Goal: Information Seeking & Learning: Check status

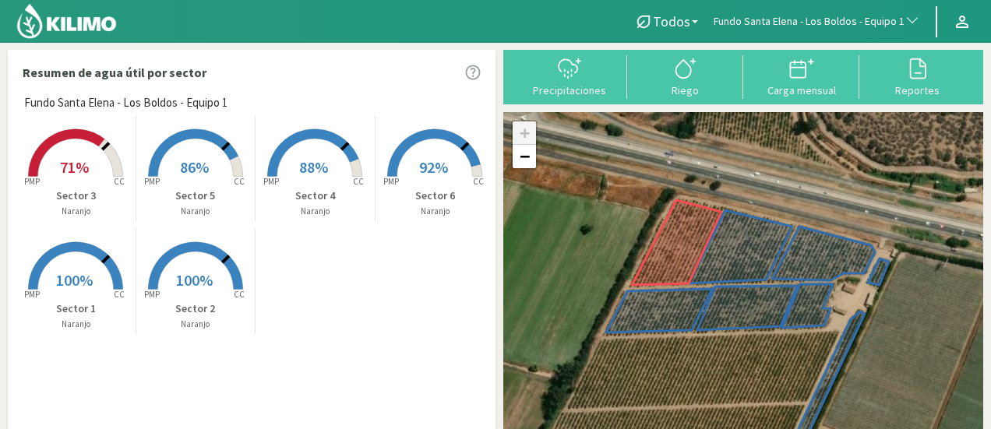
click at [825, 19] on span "Fundo Santa Elena - Los Boldos - Equipo 1" at bounding box center [809, 22] width 191 height 16
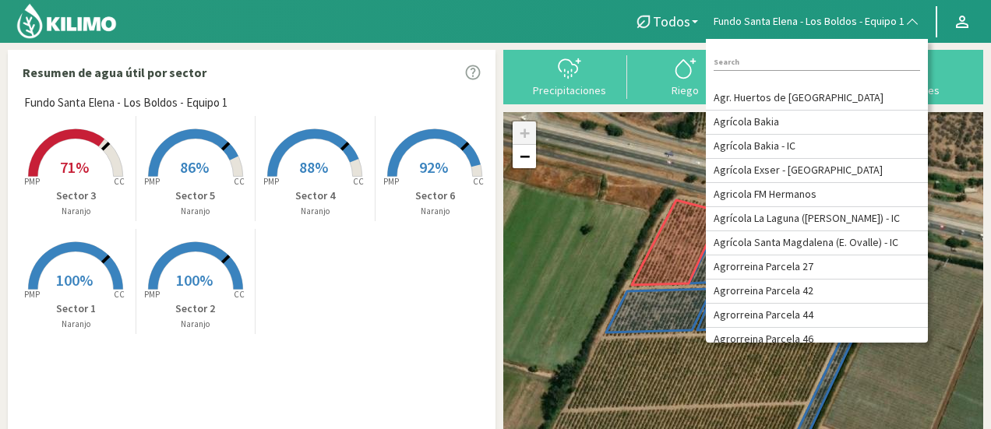
click at [792, 58] on input at bounding box center [817, 63] width 207 height 16
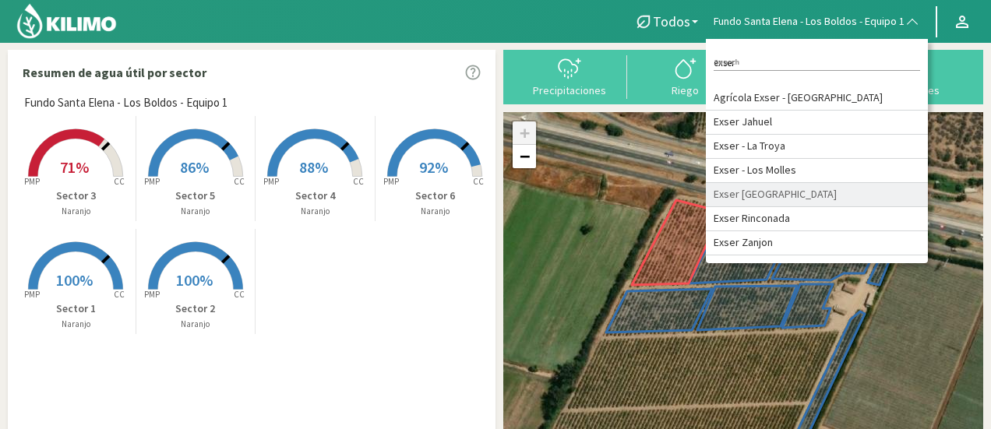
type input "exser"
click at [795, 195] on li "Exser [GEOGRAPHIC_DATA]" at bounding box center [817, 195] width 222 height 24
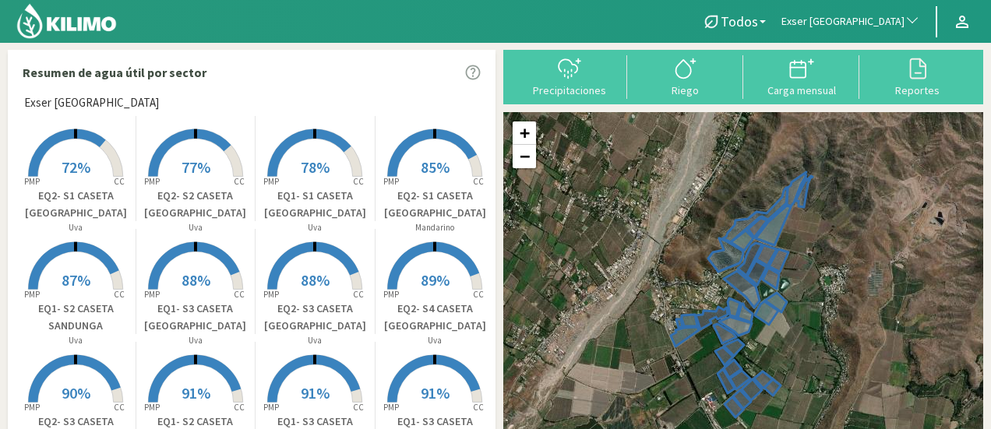
click at [74, 140] on rect at bounding box center [75, 178] width 125 height 125
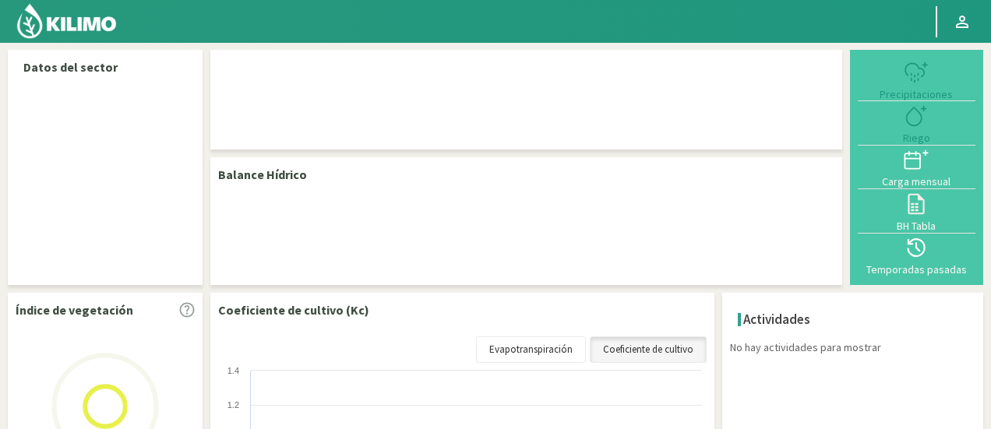
select select "88: Object"
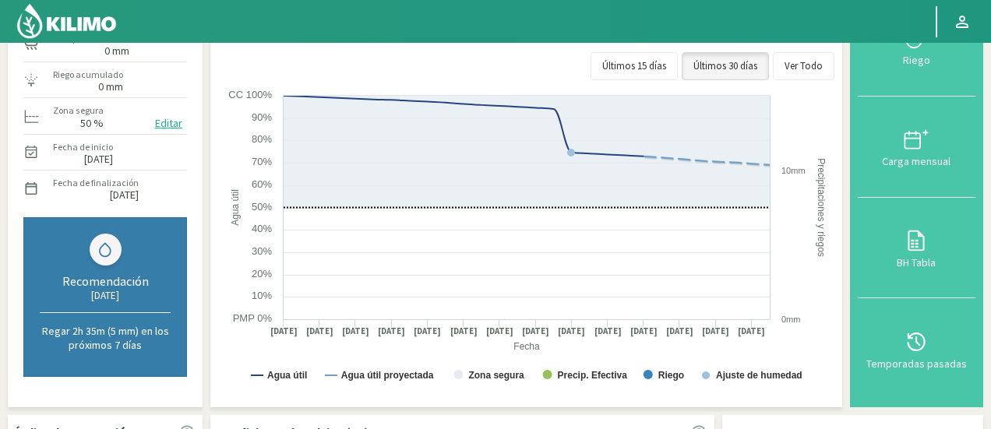
scroll to position [160, 0]
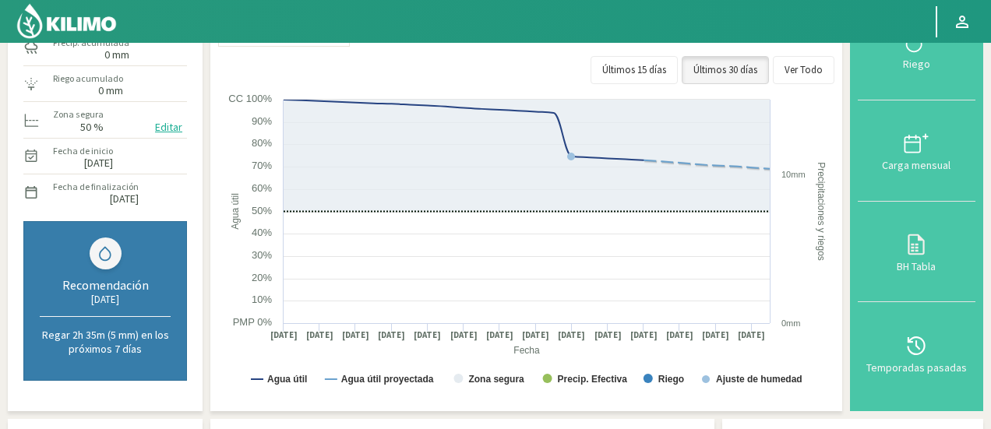
click at [214, 92] on div "Balance Hídrico Agua útil actual 103 mm (72.9%) [PERSON_NAME] 32 mm (18:57 h) P…" at bounding box center [526, 170] width 632 height 482
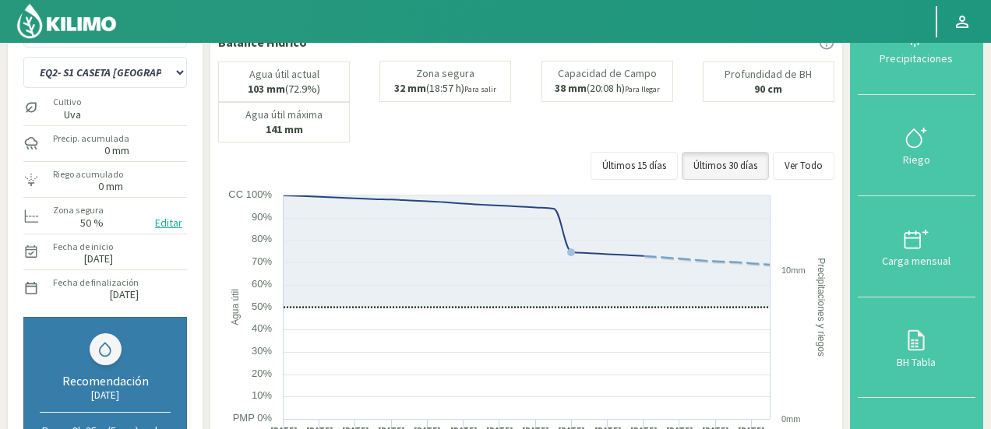
scroll to position [35, 0]
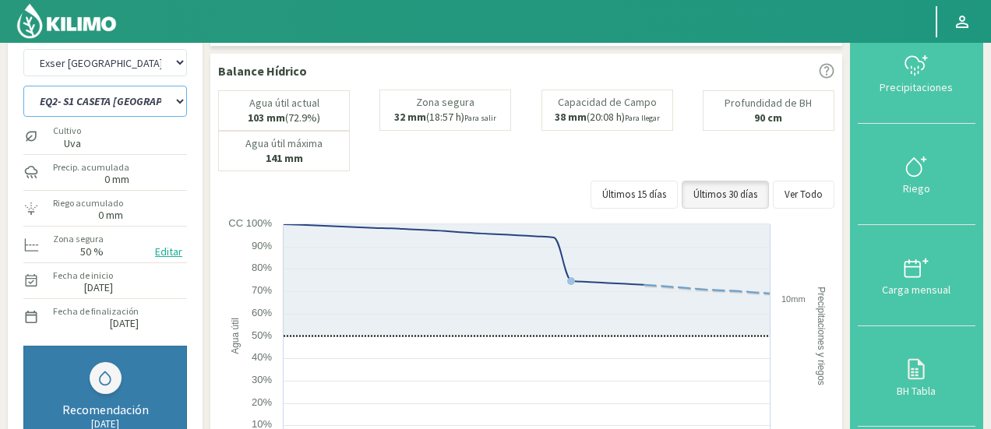
click at [137, 99] on select "EQ1- S1 CASETA COLEGIO EQ1- S1 [GEOGRAPHIC_DATA] EQ1- S1 [GEOGRAPHIC_DATA]- S1 …" at bounding box center [105, 101] width 164 height 31
click at [23, 86] on select "EQ1- S1 CASETA COLEGIO EQ1- S1 [GEOGRAPHIC_DATA] EQ1- S1 [GEOGRAPHIC_DATA]- S1 …" at bounding box center [105, 101] width 164 height 31
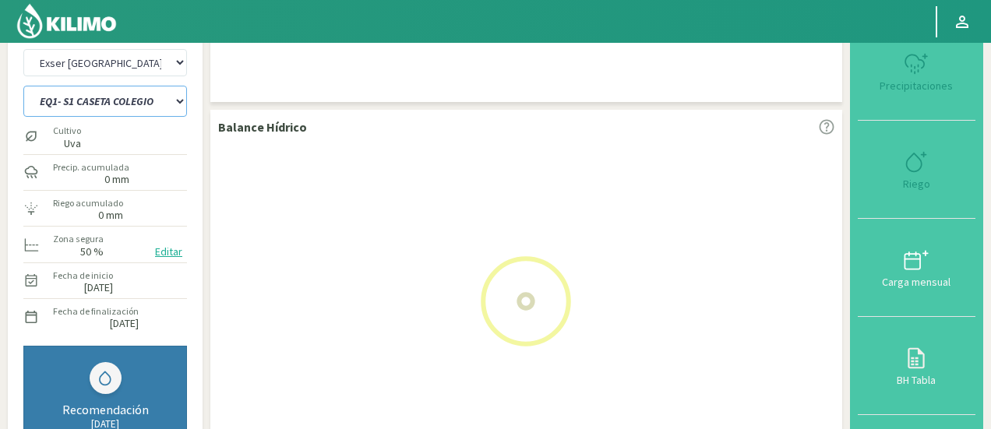
select select "17: Object"
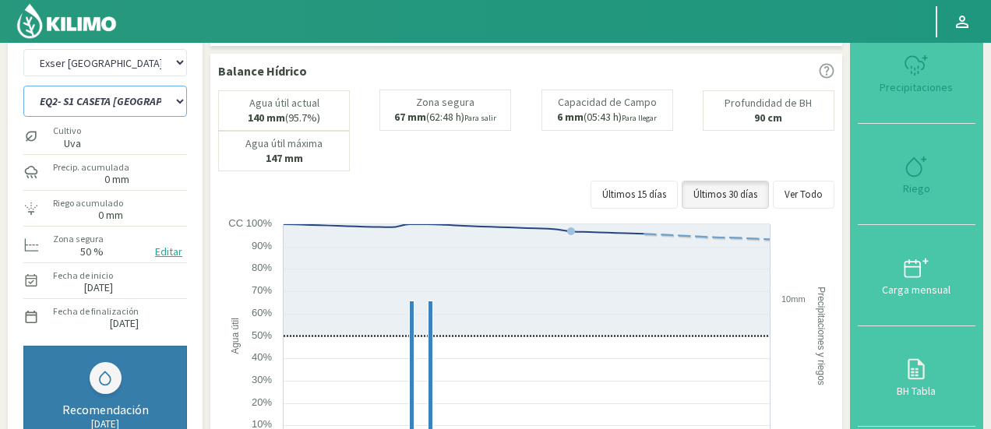
select select "363: Object"
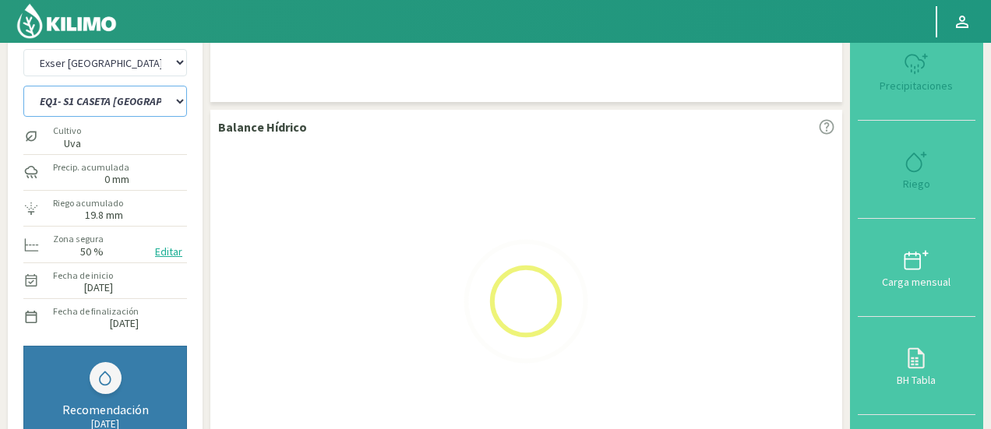
select select "26: Object"
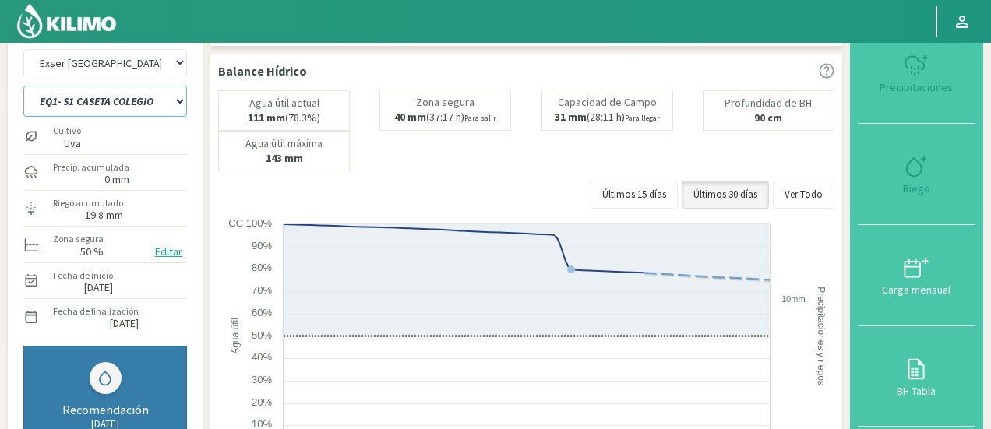
select select "638: Object"
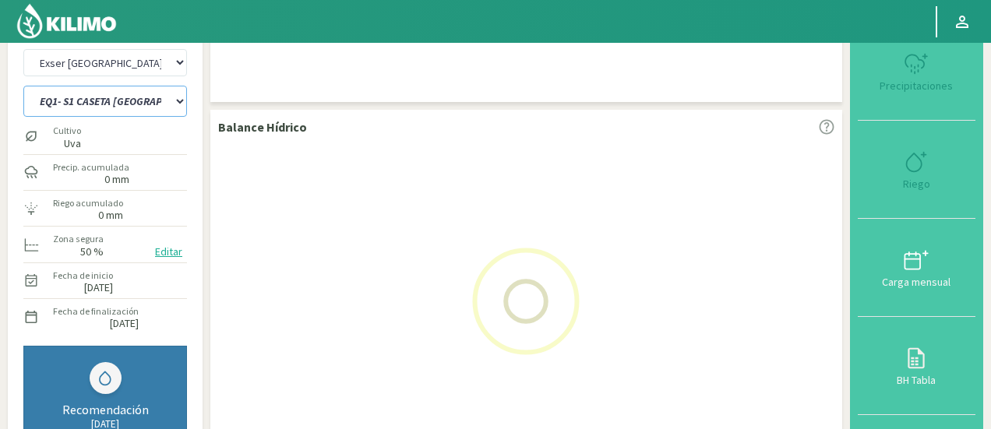
select select "53: Object"
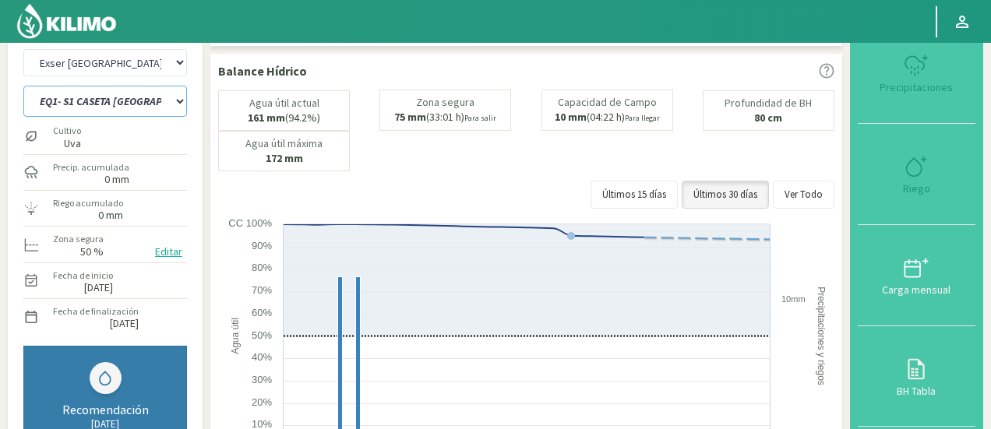
select select "913: Object"
click at [150, 108] on select "EQ1- S1 CASETA COLEGIO EQ1- S1 [GEOGRAPHIC_DATA] EQ1- S1 [GEOGRAPHIC_DATA]- S1 …" at bounding box center [105, 101] width 164 height 31
click at [23, 86] on select "EQ1- S1 CASETA COLEGIO EQ1- S1 [GEOGRAPHIC_DATA] EQ1- S1 [GEOGRAPHIC_DATA]- S1 …" at bounding box center [105, 101] width 164 height 31
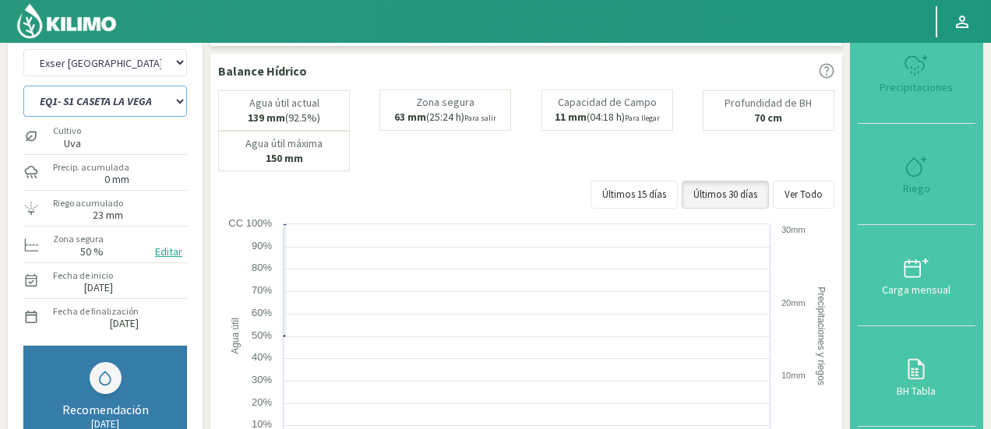
select select "80: Object"
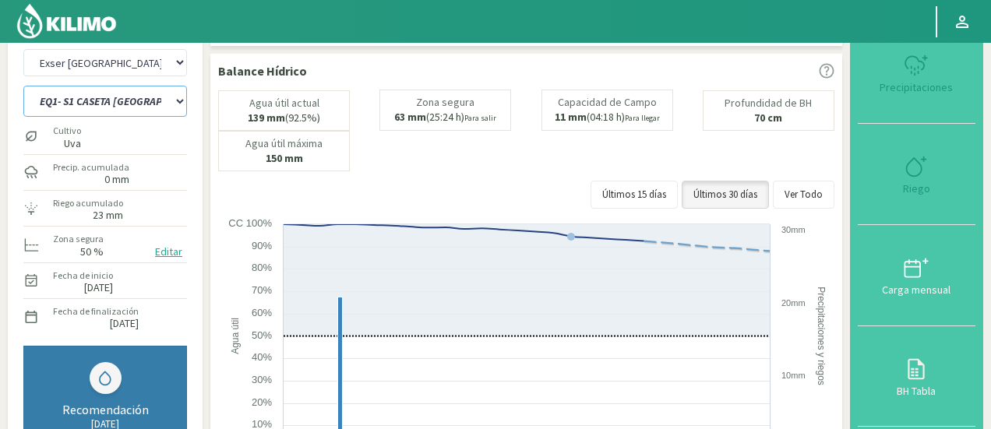
select select "1188: Object"
click at [125, 108] on select "EQ1- S1 CASETA COLEGIO EQ1- S1 [GEOGRAPHIC_DATA] EQ1- S1 [GEOGRAPHIC_DATA]- S1 …" at bounding box center [105, 101] width 164 height 31
click at [23, 86] on select "EQ1- S1 CASETA COLEGIO EQ1- S1 [GEOGRAPHIC_DATA] EQ1- S1 [GEOGRAPHIC_DATA]- S1 …" at bounding box center [105, 101] width 164 height 31
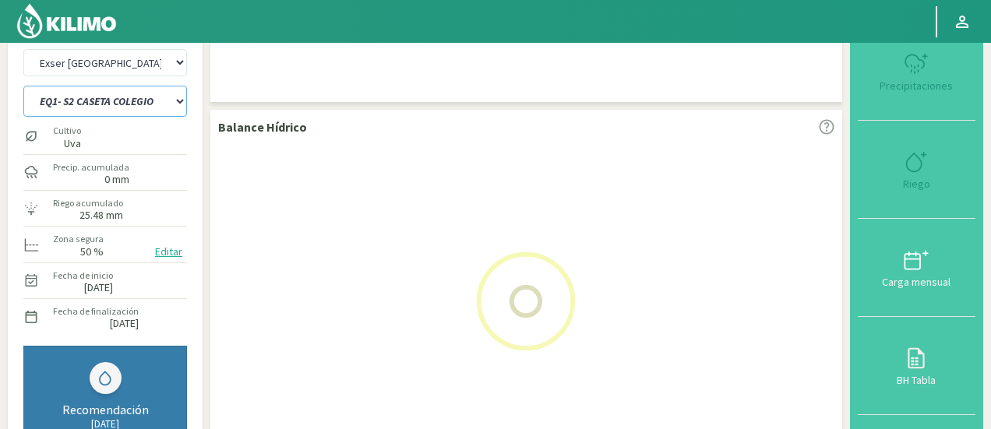
select select "107: Object"
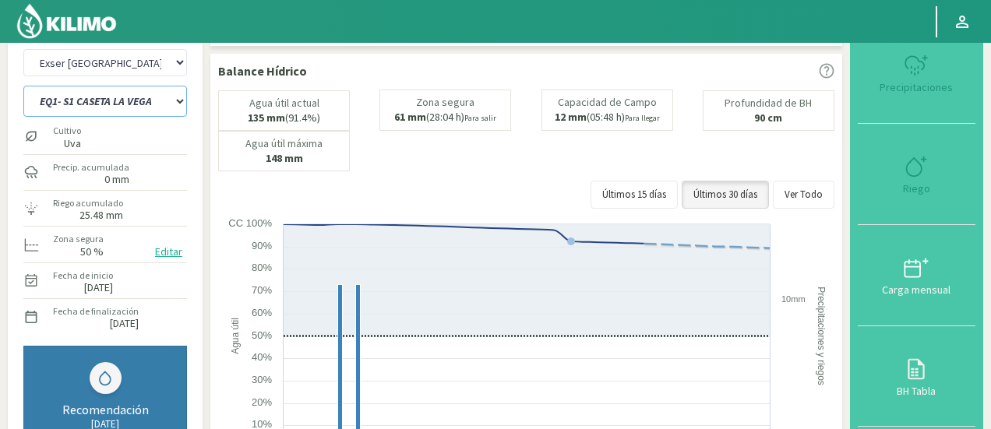
select select "1463: Object"
click at [115, 108] on select "EQ1- S1 CASETA COLEGIO EQ1- S1 [GEOGRAPHIC_DATA] EQ1- S1 [GEOGRAPHIC_DATA]- S1 …" at bounding box center [105, 101] width 164 height 31
click at [23, 86] on select "EQ1- S1 CASETA COLEGIO EQ1- S1 [GEOGRAPHIC_DATA] EQ1- S1 [GEOGRAPHIC_DATA]- S1 …" at bounding box center [105, 101] width 164 height 31
click at [126, 110] on select "EQ1- S1 CASETA COLEGIO EQ1- S1 [GEOGRAPHIC_DATA] EQ1- S1 [GEOGRAPHIC_DATA]- S1 …" at bounding box center [105, 101] width 164 height 31
click at [23, 86] on select "EQ1- S1 CASETA COLEGIO EQ1- S1 [GEOGRAPHIC_DATA] EQ1- S1 [GEOGRAPHIC_DATA]- S1 …" at bounding box center [105, 101] width 164 height 31
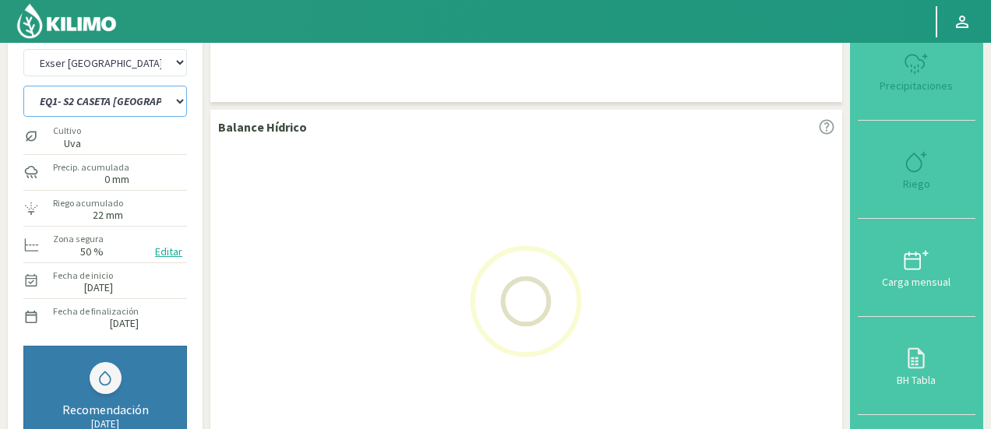
select select "134: Object"
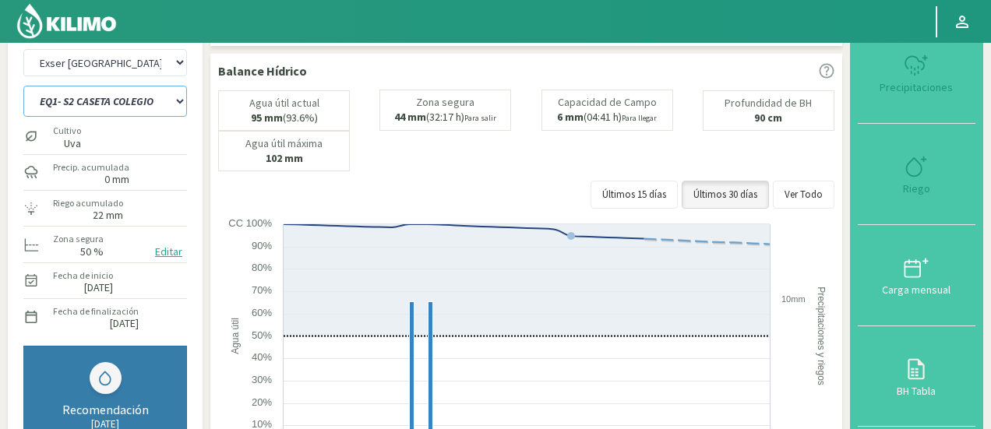
select select "1738: Object"
click at [126, 101] on select "EQ1- S1 CASETA COLEGIO EQ1- S1 [GEOGRAPHIC_DATA] EQ1- S1 [GEOGRAPHIC_DATA]- S1 …" at bounding box center [105, 101] width 164 height 31
click at [23, 86] on select "EQ1- S1 CASETA COLEGIO EQ1- S1 [GEOGRAPHIC_DATA] EQ1- S1 [GEOGRAPHIC_DATA]- S1 …" at bounding box center [105, 101] width 164 height 31
click at [253, 207] on div "Agua útil actual 95 mm (93.6%) [PERSON_NAME] 44 mm (32:17 h) Para salir Capacid…" at bounding box center [526, 153] width 617 height 127
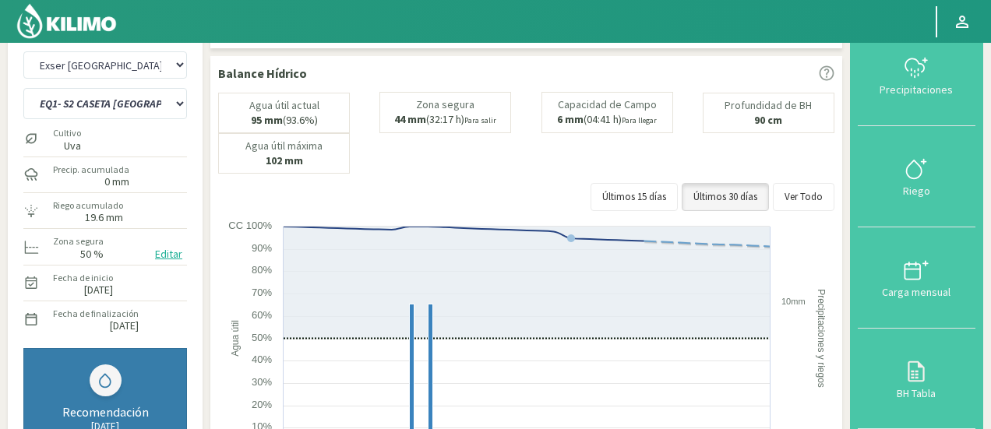
scroll to position [4, 0]
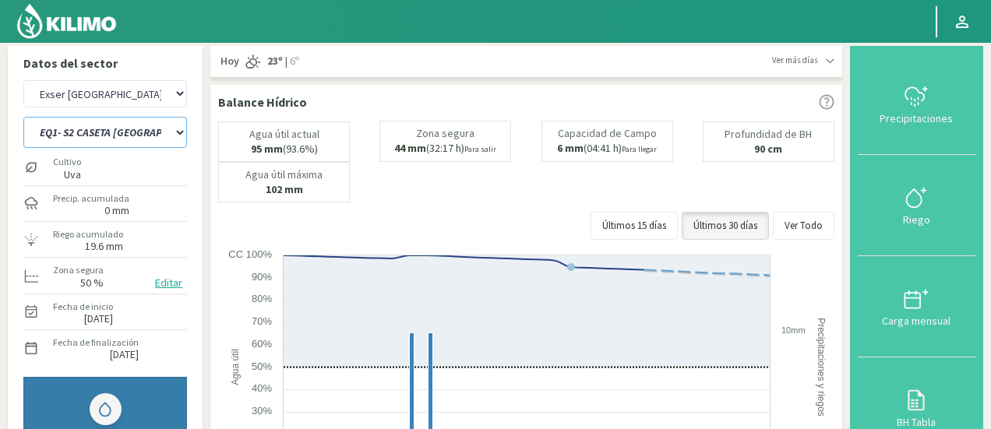
click at [146, 136] on select "EQ1- S1 CASETA COLEGIO EQ1- S1 [GEOGRAPHIC_DATA] EQ1- S1 [GEOGRAPHIC_DATA]- S1 …" at bounding box center [105, 132] width 164 height 31
click at [23, 117] on select "EQ1- S1 CASETA COLEGIO EQ1- S1 [GEOGRAPHIC_DATA] EQ1- S1 [GEOGRAPHIC_DATA]- S1 …" at bounding box center [105, 132] width 164 height 31
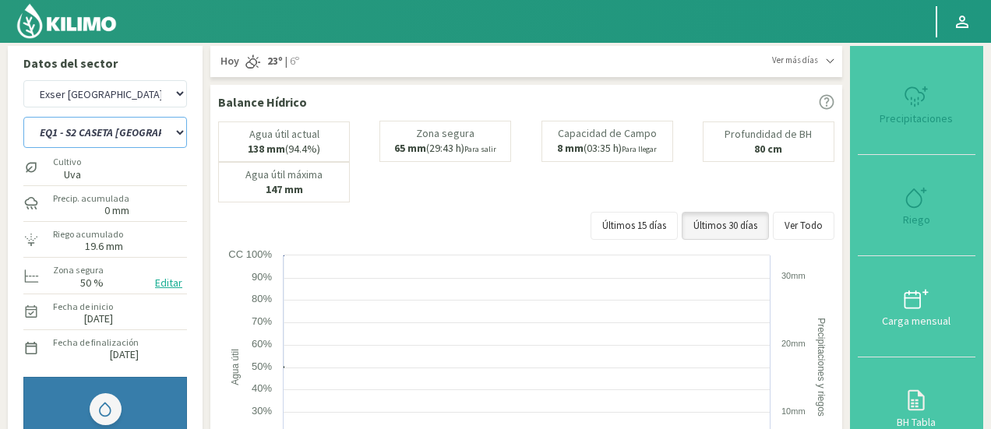
select select "161: Object"
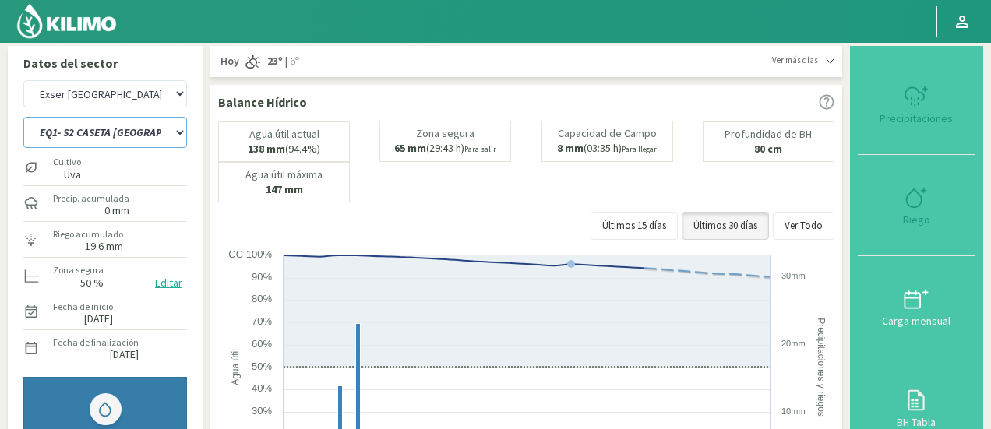
select select "2013: Object"
click at [79, 133] on select "EQ1- S1 CASETA COLEGIO EQ1- S1 [GEOGRAPHIC_DATA] EQ1- S1 [GEOGRAPHIC_DATA]- S1 …" at bounding box center [105, 132] width 164 height 31
click at [23, 117] on select "EQ1- S1 CASETA COLEGIO EQ1- S1 [GEOGRAPHIC_DATA] EQ1- S1 [GEOGRAPHIC_DATA]- S1 …" at bounding box center [105, 132] width 164 height 31
click at [115, 139] on select "EQ1- S1 CASETA COLEGIO EQ1- S1 [GEOGRAPHIC_DATA] EQ1- S1 [GEOGRAPHIC_DATA]- S1 …" at bounding box center [105, 132] width 164 height 31
click at [23, 117] on select "EQ1- S1 CASETA COLEGIO EQ1- S1 [GEOGRAPHIC_DATA] EQ1- S1 [GEOGRAPHIC_DATA]- S1 …" at bounding box center [105, 132] width 164 height 31
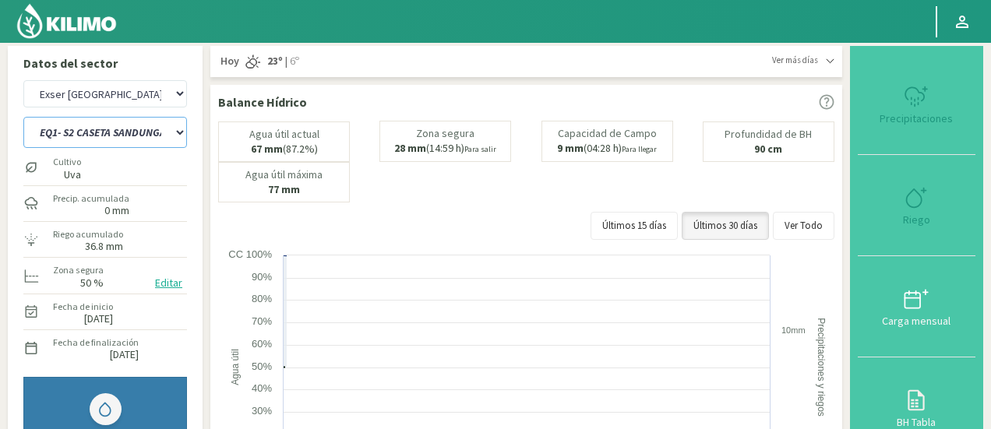
select select "188: Object"
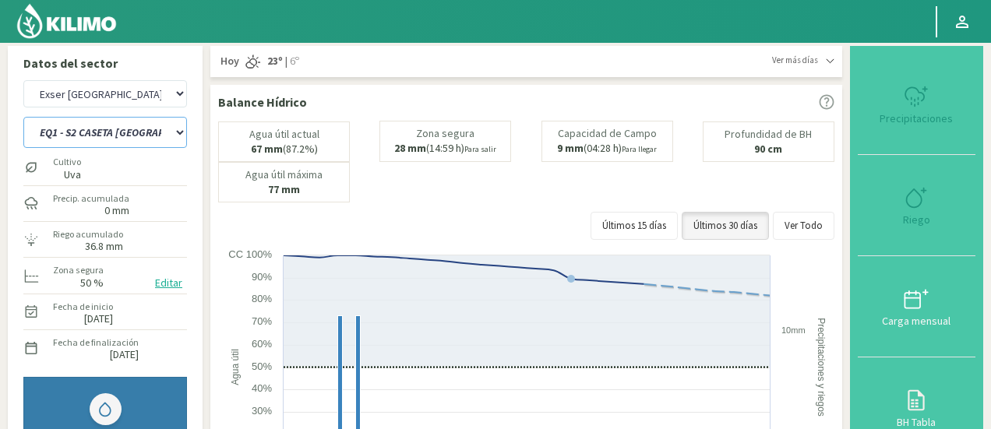
click at [115, 139] on select "EQ1- S1 CASETA COLEGIO EQ1- S1 [GEOGRAPHIC_DATA] EQ1- S1 [GEOGRAPHIC_DATA]- S1 …" at bounding box center [105, 132] width 164 height 31
select select "2288: Object"
click at [23, 117] on select "EQ1- S1 CASETA COLEGIO EQ1- S1 [GEOGRAPHIC_DATA] EQ1- S1 [GEOGRAPHIC_DATA]- S1 …" at bounding box center [105, 132] width 164 height 31
click at [126, 127] on select "EQ1- S1 CASETA COLEGIO EQ1- S1 [GEOGRAPHIC_DATA] EQ1- S1 [GEOGRAPHIC_DATA]- S1 …" at bounding box center [105, 132] width 164 height 31
click at [23, 117] on select "EQ1- S1 CASETA COLEGIO EQ1- S1 [GEOGRAPHIC_DATA] EQ1- S1 [GEOGRAPHIC_DATA]- S1 …" at bounding box center [105, 132] width 164 height 31
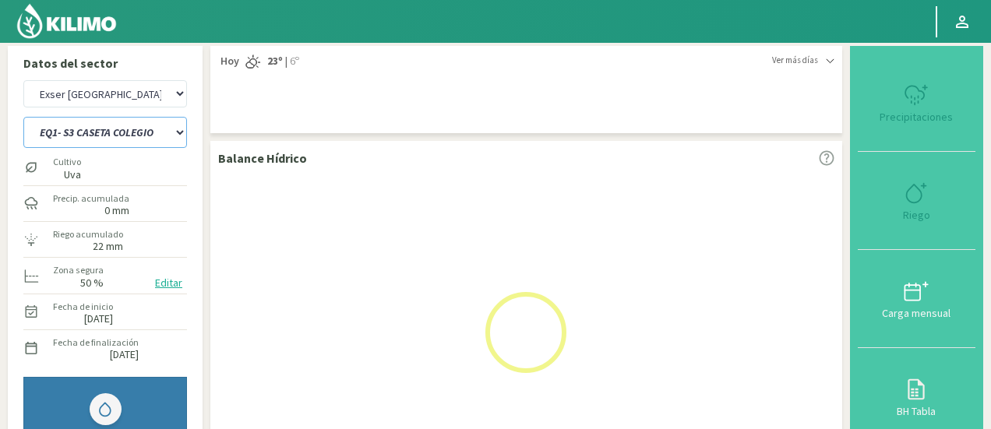
select select "215: Object"
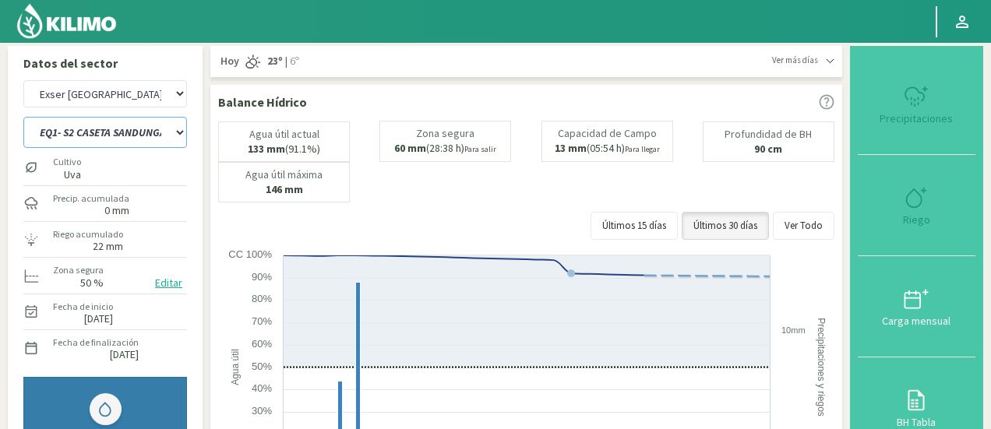
select select "2563: Object"
click at [112, 139] on select "EQ1- S1 CASETA COLEGIO EQ1- S1 [GEOGRAPHIC_DATA] EQ1- S1 [GEOGRAPHIC_DATA]- S1 …" at bounding box center [105, 132] width 164 height 31
click at [23, 117] on select "EQ1- S1 CASETA COLEGIO EQ1- S1 [GEOGRAPHIC_DATA] EQ1- S1 [GEOGRAPHIC_DATA]- S1 …" at bounding box center [105, 132] width 164 height 31
click at [159, 140] on select "EQ1- S1 CASETA COLEGIO EQ1- S1 [GEOGRAPHIC_DATA] EQ1- S1 [GEOGRAPHIC_DATA]- S1 …" at bounding box center [105, 132] width 164 height 31
click at [23, 117] on select "EQ1- S1 CASETA COLEGIO EQ1- S1 [GEOGRAPHIC_DATA] EQ1- S1 [GEOGRAPHIC_DATA]- S1 …" at bounding box center [105, 132] width 164 height 31
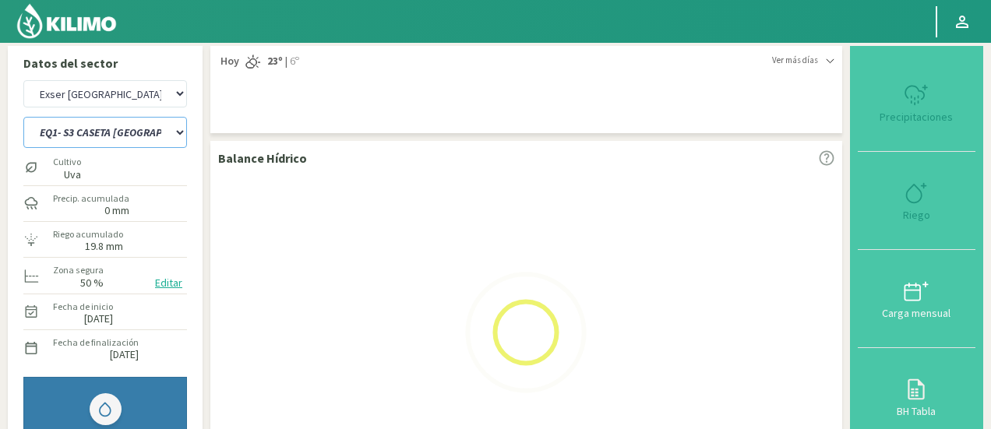
select select "242: Object"
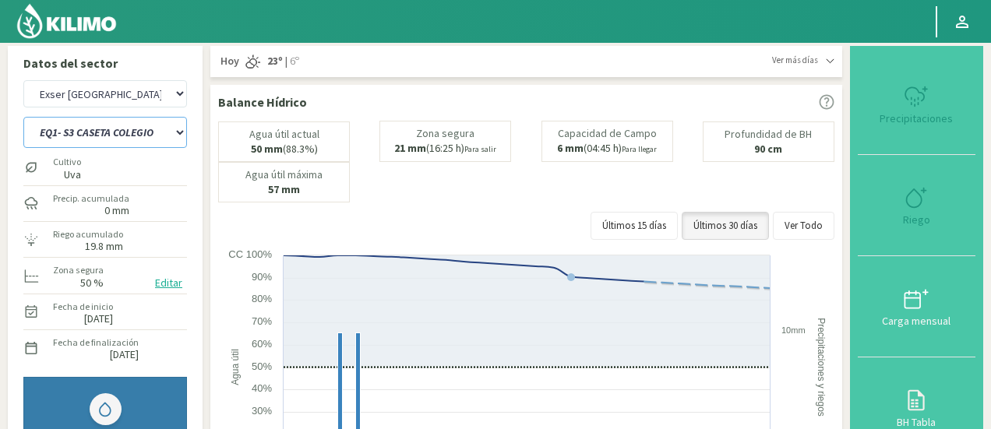
select select "2838: Object"
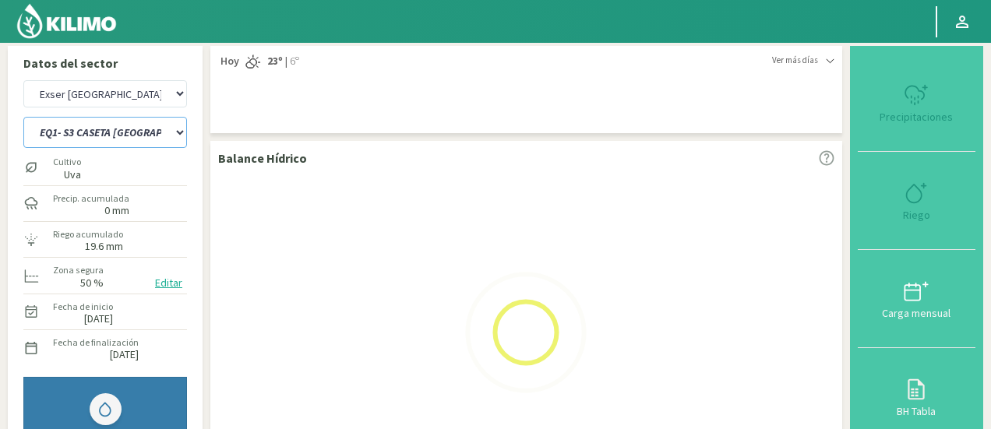
select select "269: Object"
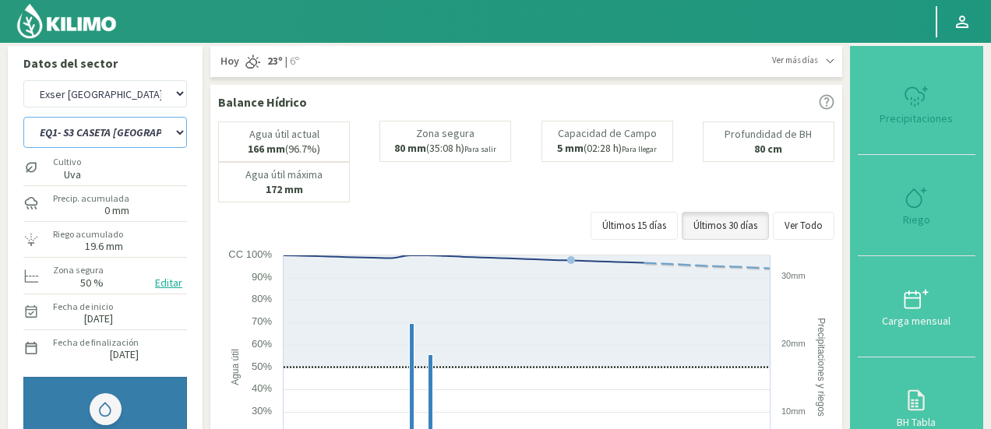
select select "3113: Object"
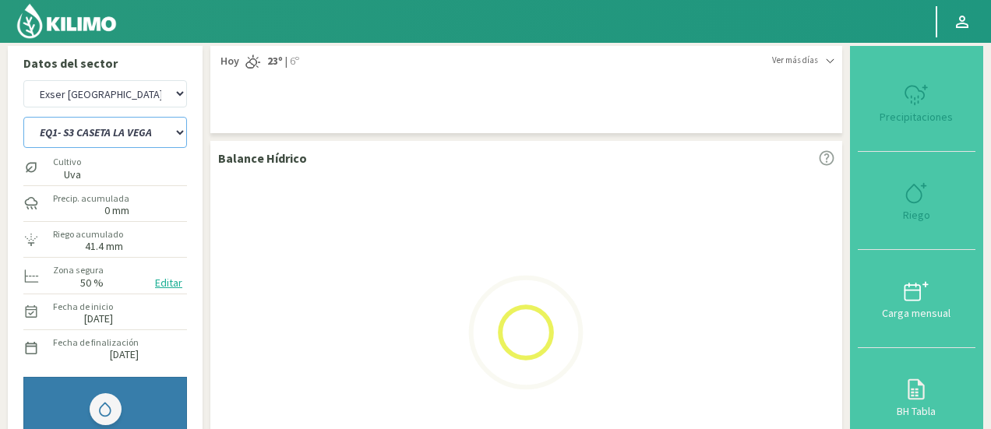
select select "296: Object"
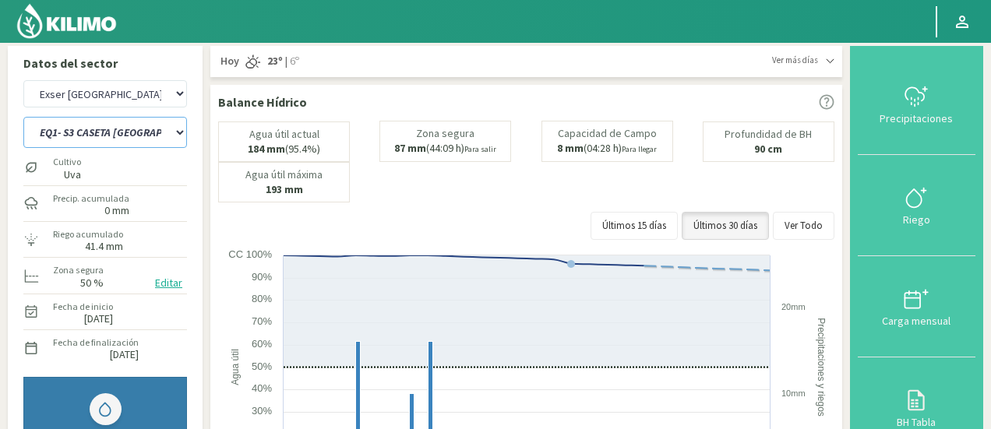
select select "3388: Object"
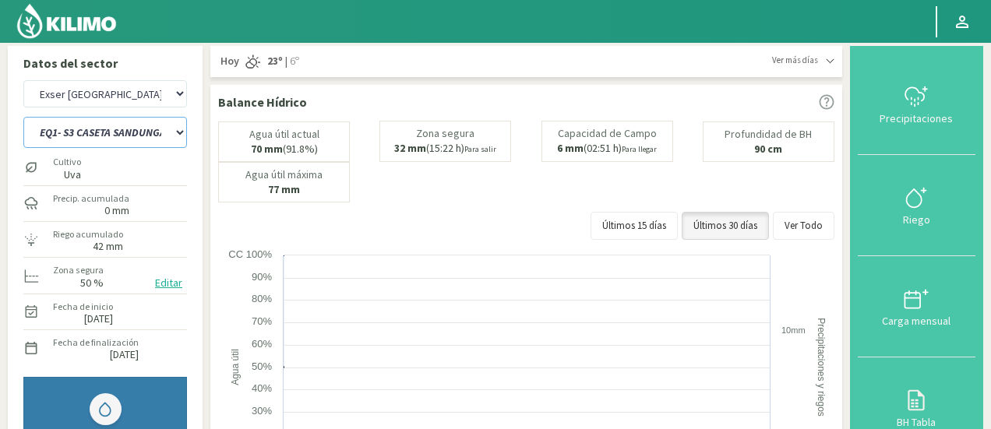
select select "323: Object"
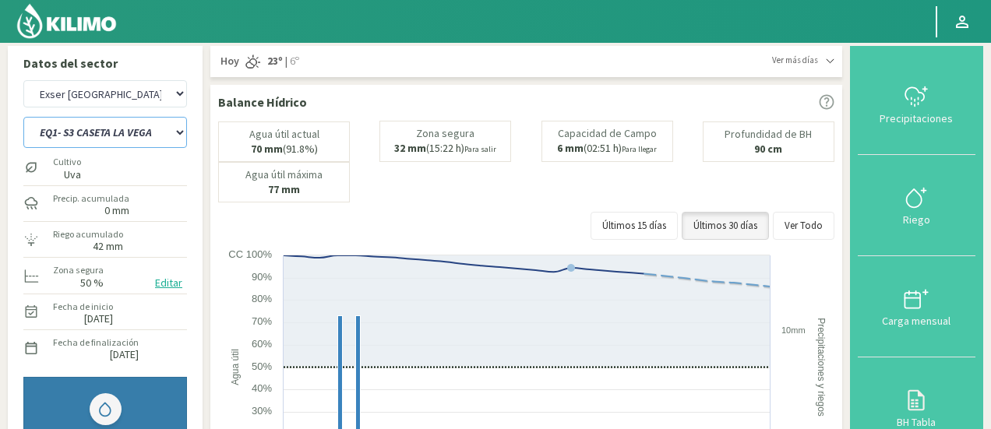
select select "3663: Object"
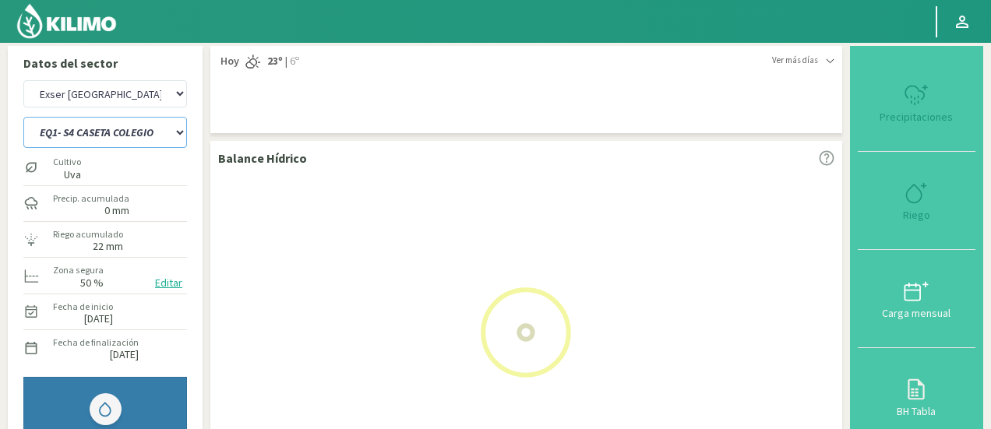
select select "350: Object"
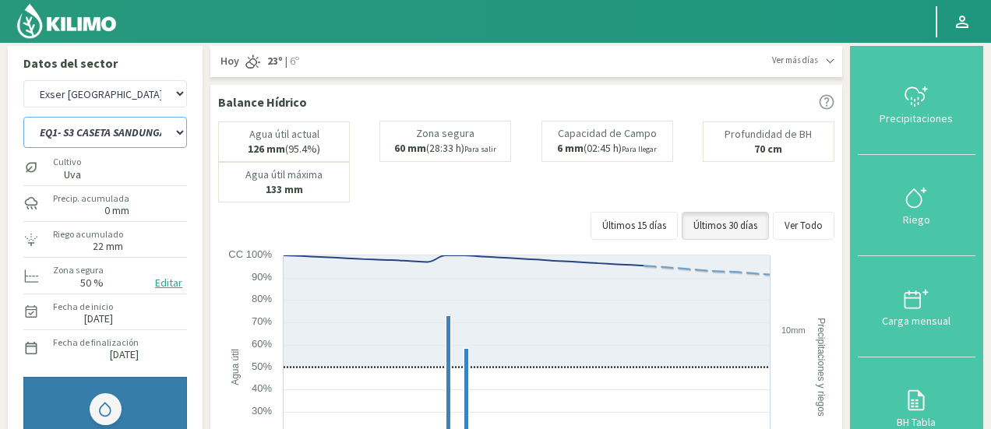
select select "3938: Object"
click at [67, 129] on select "EQ1- S1 CASETA COLEGIO EQ1- S1 [GEOGRAPHIC_DATA] EQ1- S1 [GEOGRAPHIC_DATA]- S1 …" at bounding box center [105, 132] width 164 height 31
click at [23, 117] on select "EQ1- S1 CASETA COLEGIO EQ1- S1 [GEOGRAPHIC_DATA] EQ1- S1 [GEOGRAPHIC_DATA]- S1 …" at bounding box center [105, 132] width 164 height 31
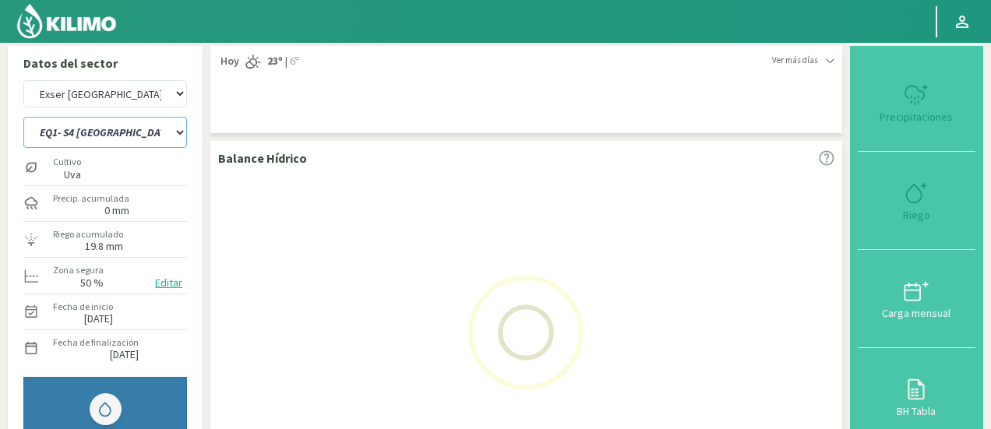
select select "377: Object"
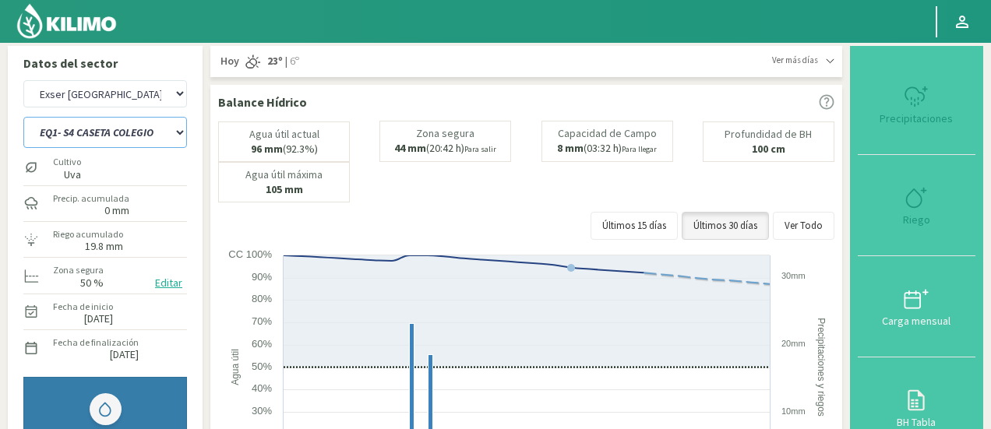
select select "4213: Object"
click at [82, 139] on select "EQ1- S1 CASETA COLEGIO EQ1- S1 [GEOGRAPHIC_DATA] EQ1- S1 [GEOGRAPHIC_DATA]- S1 …" at bounding box center [105, 132] width 164 height 31
click at [23, 117] on select "EQ1- S1 CASETA COLEGIO EQ1- S1 [GEOGRAPHIC_DATA] EQ1- S1 [GEOGRAPHIC_DATA]- S1 …" at bounding box center [105, 132] width 164 height 31
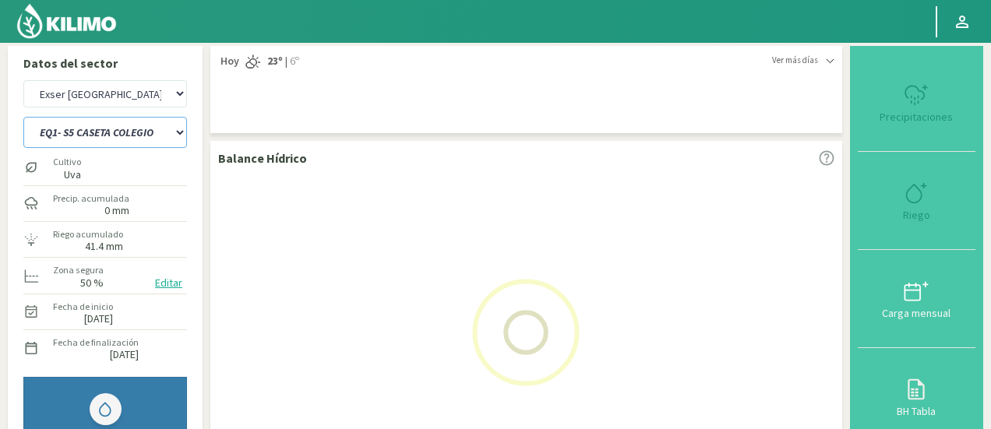
select select "404: Object"
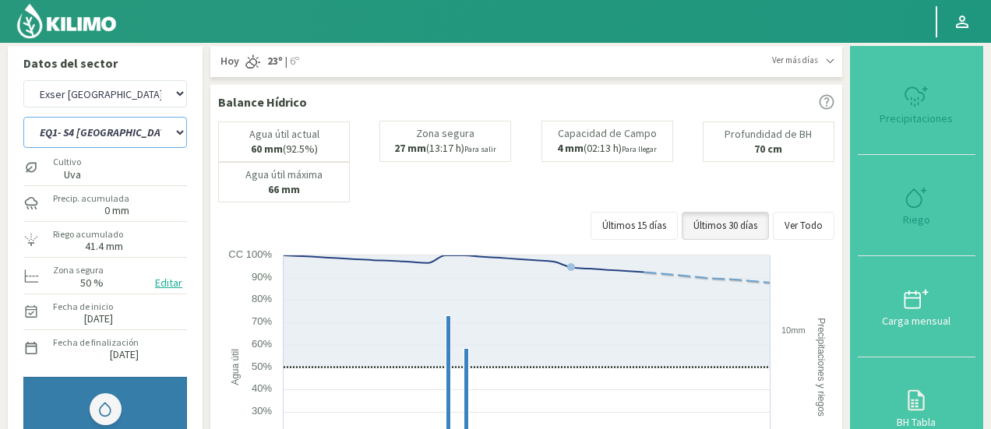
click at [82, 139] on select "EQ1- S1 CASETA COLEGIO EQ1- S1 [GEOGRAPHIC_DATA] EQ1- S1 [GEOGRAPHIC_DATA]- S1 …" at bounding box center [105, 132] width 164 height 31
select select "4488: Object"
select select "430: Object"
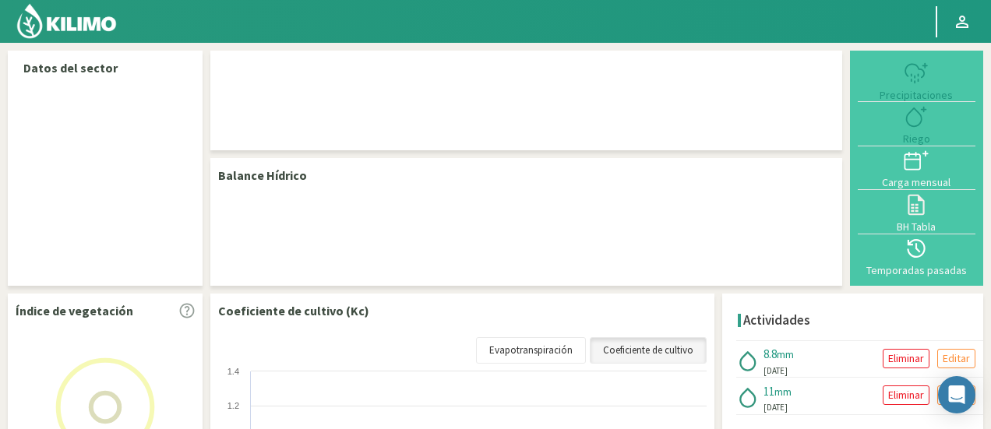
select select "88: Object"
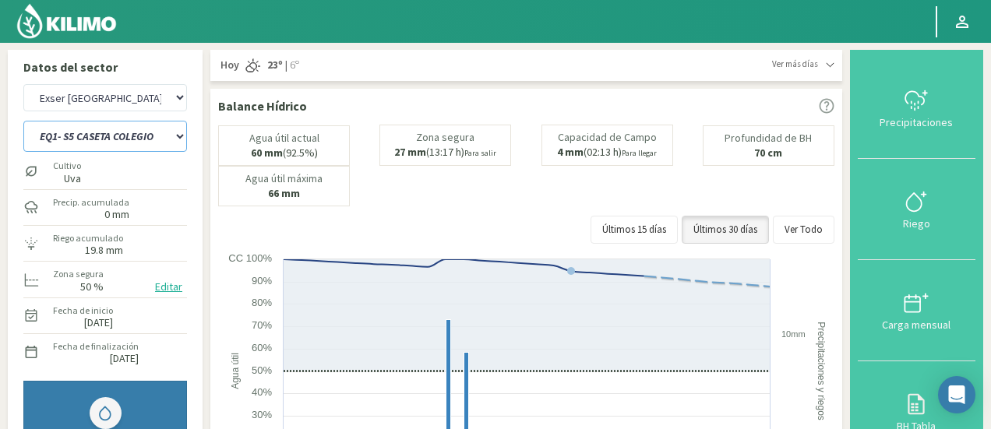
click at [112, 136] on select "EQ1- S1 CASETA COLEGIO EQ1- S1 [GEOGRAPHIC_DATA] EQ1- S1 [GEOGRAPHIC_DATA]- S1 …" at bounding box center [105, 136] width 164 height 31
click at [23, 121] on select "EQ1- S1 CASETA COLEGIO EQ1- S1 [GEOGRAPHIC_DATA] EQ1- S1 [GEOGRAPHIC_DATA]- S1 …" at bounding box center [105, 136] width 164 height 31
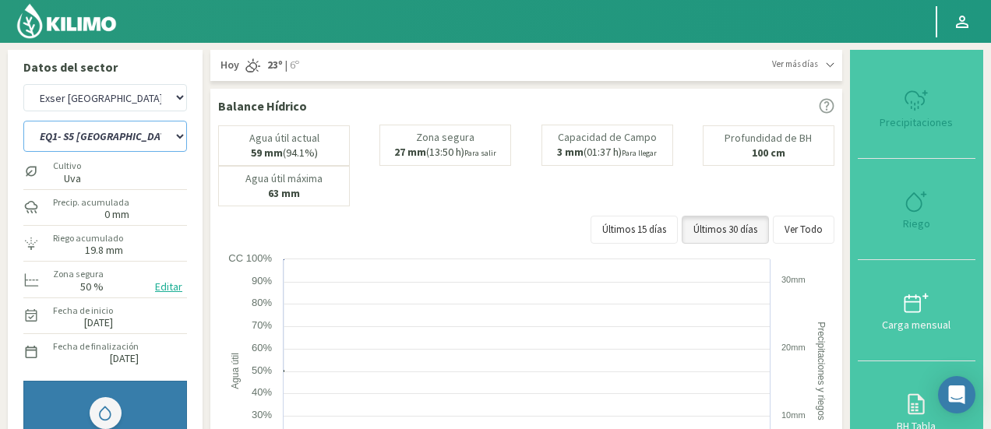
select select "15: Object"
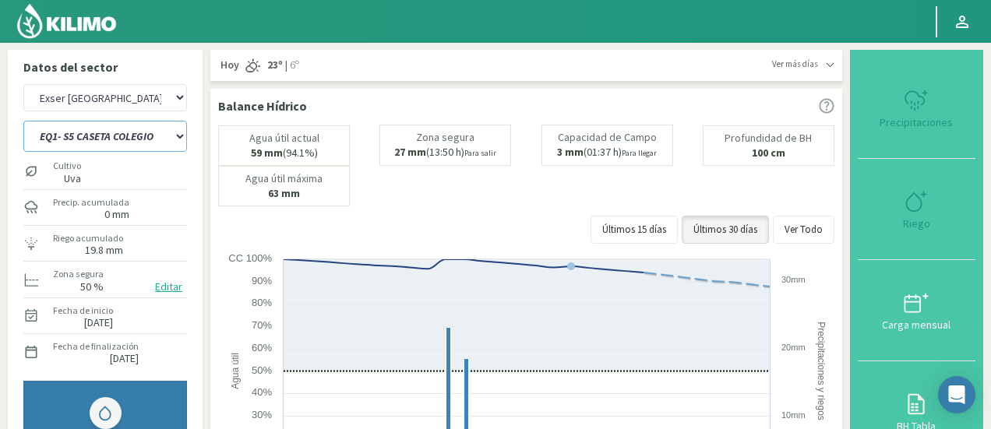
select select "363: Object"
click at [100, 143] on select "EQ1- S1 CASETA COLEGIO EQ1- S1 [GEOGRAPHIC_DATA] EQ1- S1 [GEOGRAPHIC_DATA]- S1 …" at bounding box center [105, 136] width 164 height 31
select select "42: Object"
click at [23, 121] on select "EQ1- S1 CASETA COLEGIO EQ1- S1 [GEOGRAPHIC_DATA] EQ1- S1 [GEOGRAPHIC_DATA]- S1 …" at bounding box center [105, 136] width 164 height 31
